Goal: Find specific page/section: Find specific page/section

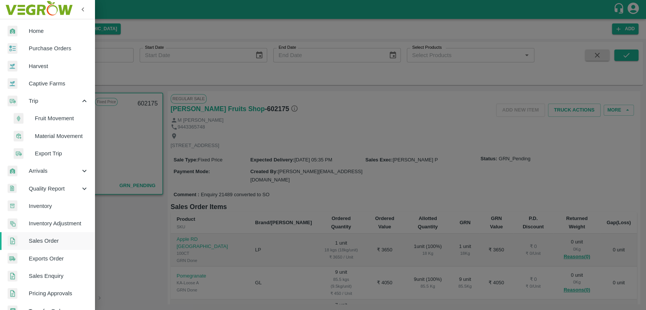
scroll to position [53, 0]
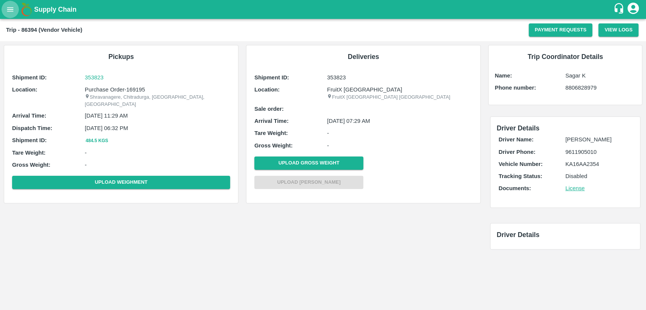
click at [12, 7] on icon "open drawer" at bounding box center [10, 9] width 8 height 8
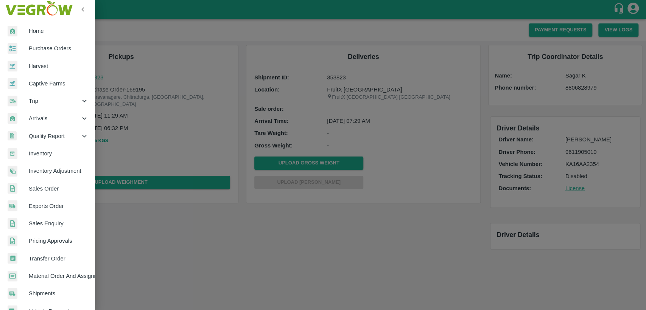
click at [32, 31] on span "Home" at bounding box center [59, 31] width 60 height 8
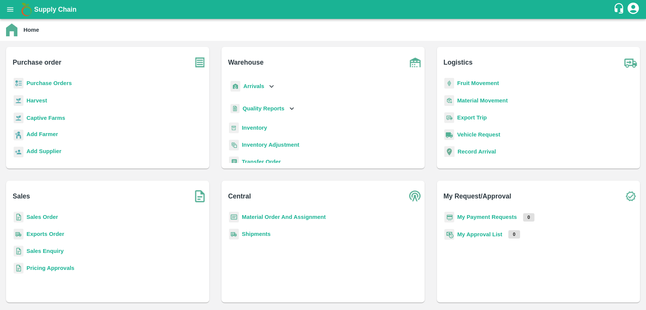
click at [245, 127] on b "Inventory" at bounding box center [254, 128] width 25 height 6
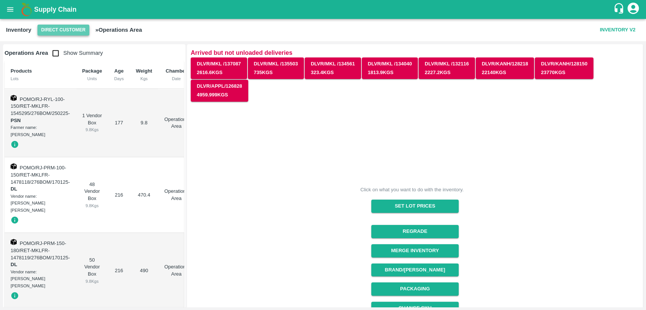
click at [56, 28] on button "Direct Customer" at bounding box center [63, 30] width 52 height 11
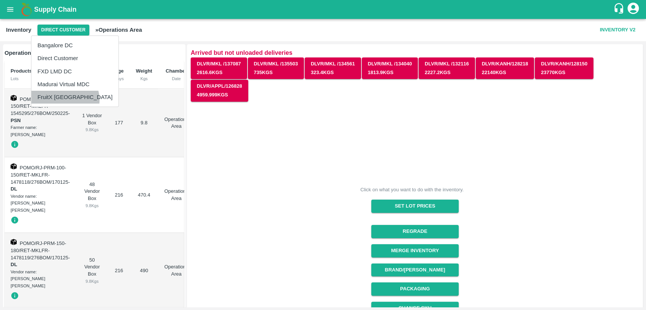
click at [65, 100] on li "FruitX [GEOGRAPHIC_DATA]" at bounding box center [74, 97] width 87 height 13
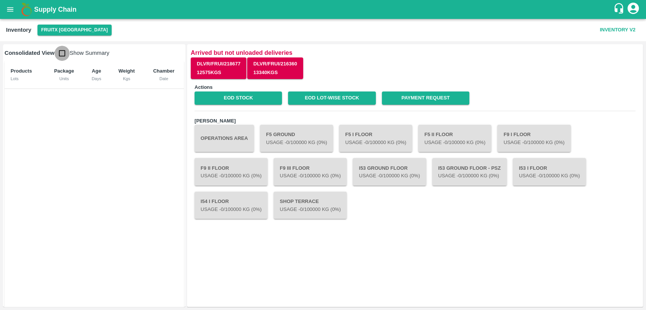
click at [62, 50] on input "checkbox" at bounding box center [61, 53] width 15 height 15
checkbox input "true"
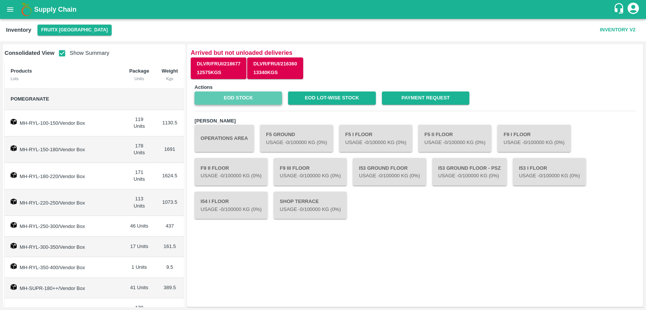
click at [249, 99] on link "EOD Stock" at bounding box center [237, 98] width 87 height 13
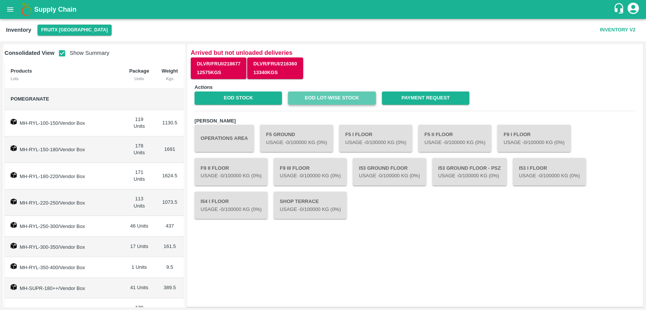
click at [334, 93] on link "EOD Lot-wise Stock" at bounding box center [331, 98] width 87 height 13
